Goal: Check status: Check status

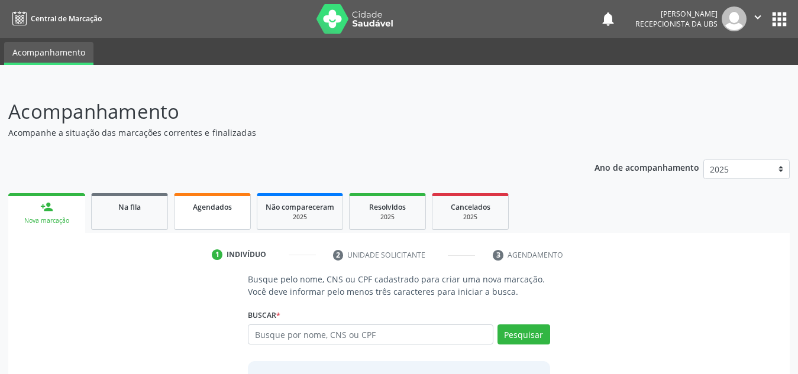
click at [208, 210] on span "Agendados" at bounding box center [212, 207] width 39 height 10
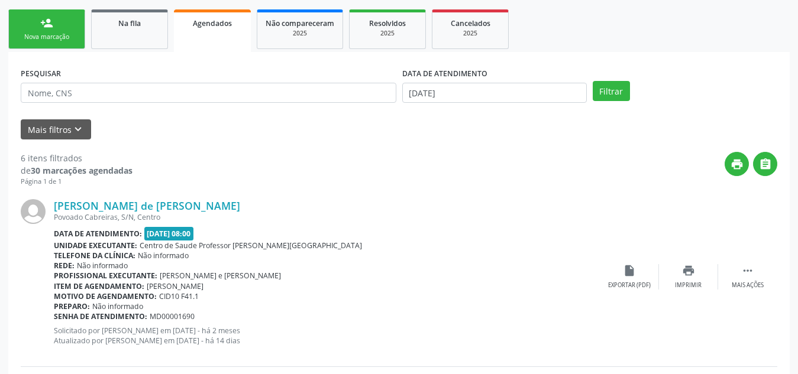
scroll to position [181, 0]
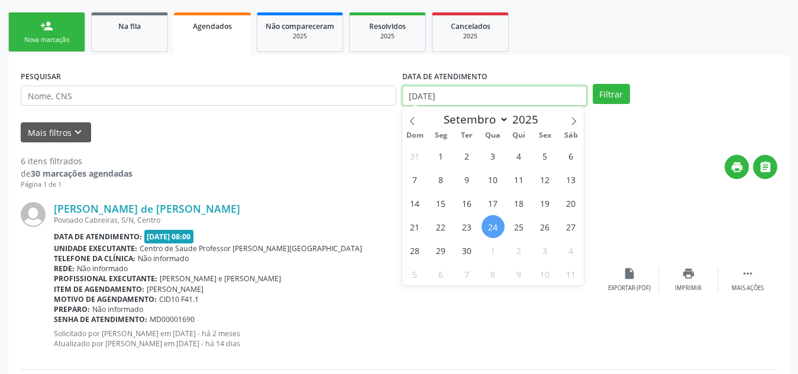
click at [498, 101] on input "[DATE]" at bounding box center [494, 96] width 184 height 20
click at [496, 222] on span "24" at bounding box center [492, 226] width 23 height 23
type input "[DATE]"
click at [494, 229] on span "24" at bounding box center [492, 226] width 23 height 23
select select "8"
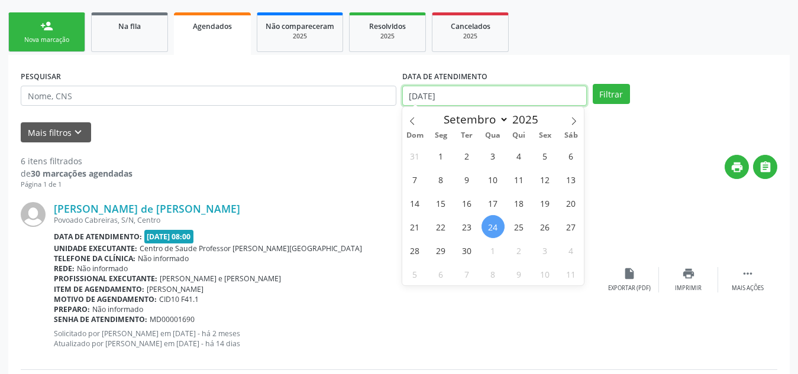
click at [564, 98] on input "[DATE]" at bounding box center [494, 96] width 184 height 20
click at [518, 228] on span "25" at bounding box center [518, 226] width 23 height 23
type input "[DATE]"
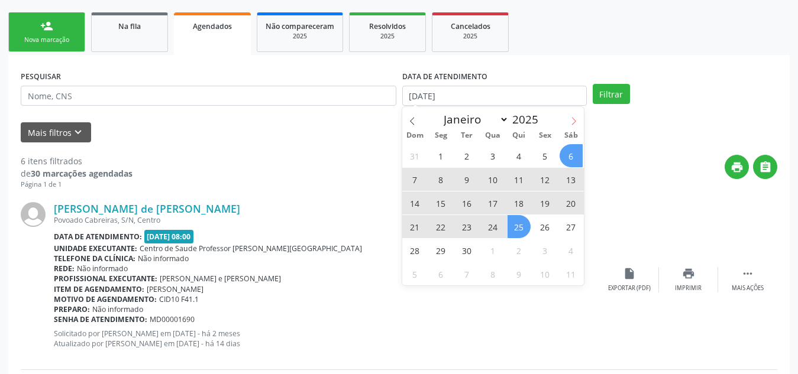
click at [576, 122] on icon at bounding box center [573, 121] width 8 height 8
select select "9"
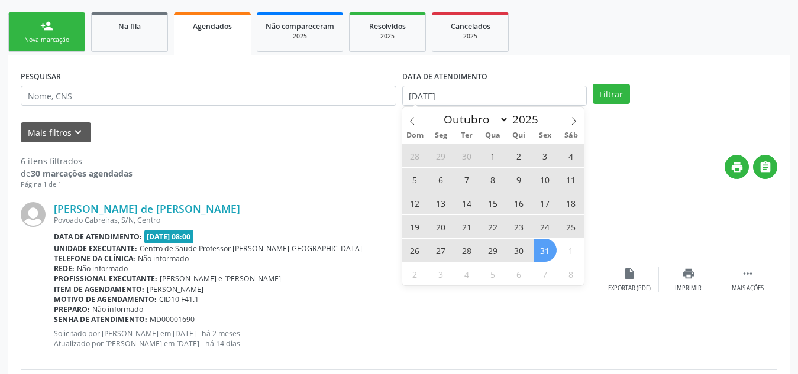
click at [549, 254] on span "31" at bounding box center [544, 250] width 23 height 23
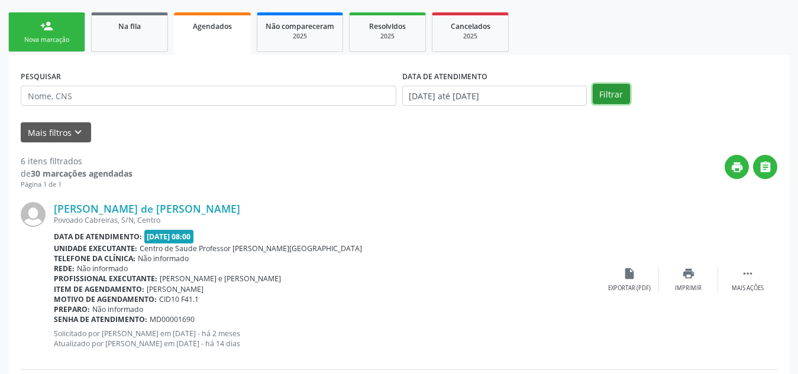
click at [616, 96] on button "Filtrar" at bounding box center [611, 94] width 37 height 20
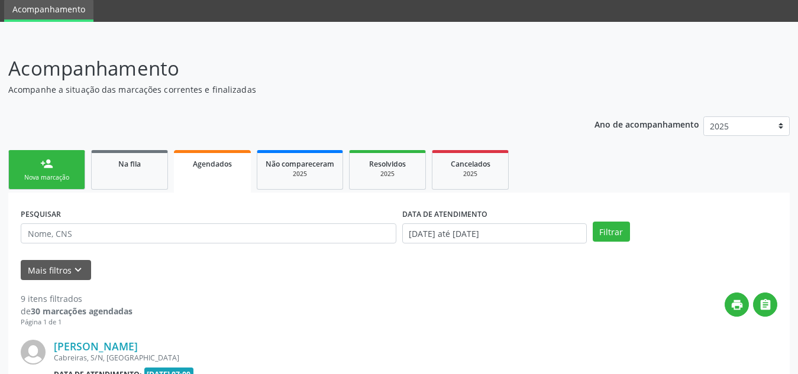
scroll to position [0, 0]
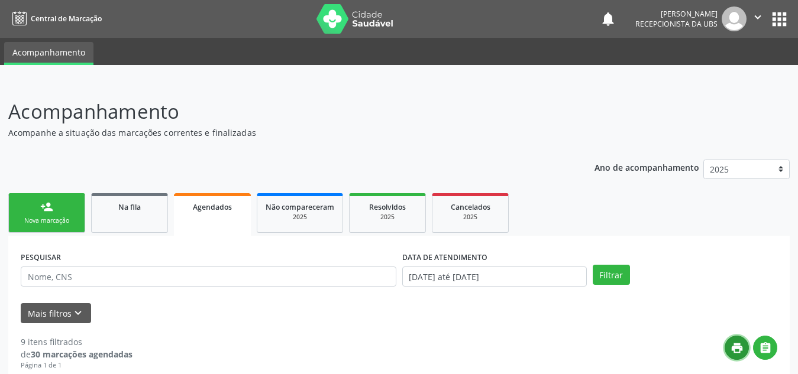
click at [726, 342] on button "print" at bounding box center [736, 348] width 24 height 24
